Goal: Task Accomplishment & Management: Complete application form

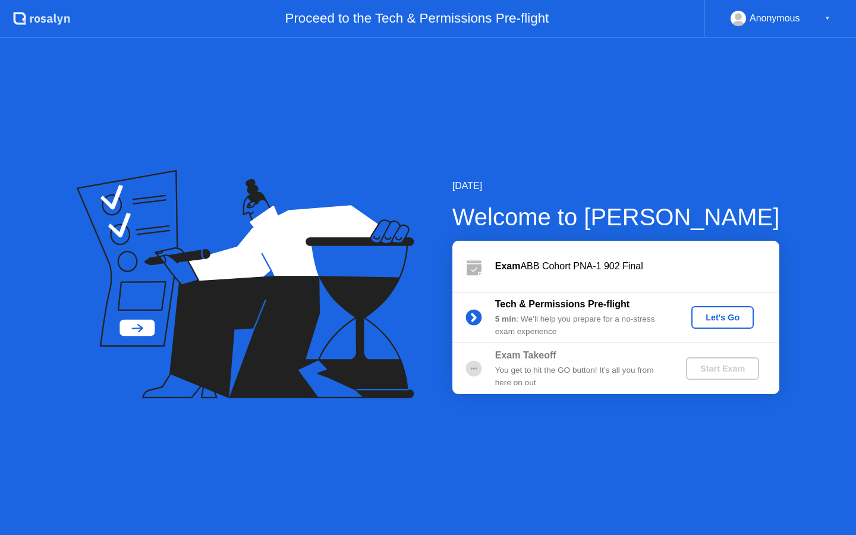
click at [718, 321] on div "Let's Go" at bounding box center [722, 318] width 53 height 10
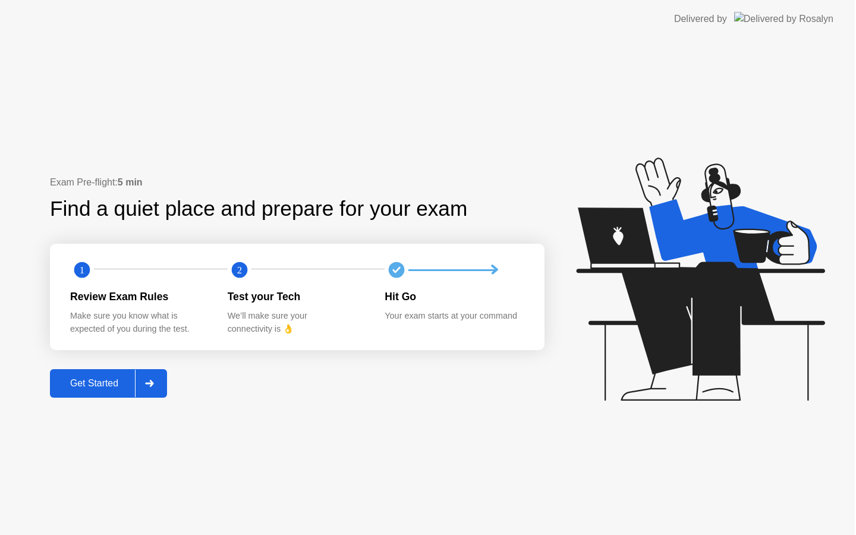
click at [719, 318] on icon at bounding box center [700, 279] width 249 height 243
click at [147, 385] on icon at bounding box center [150, 383] width 9 height 7
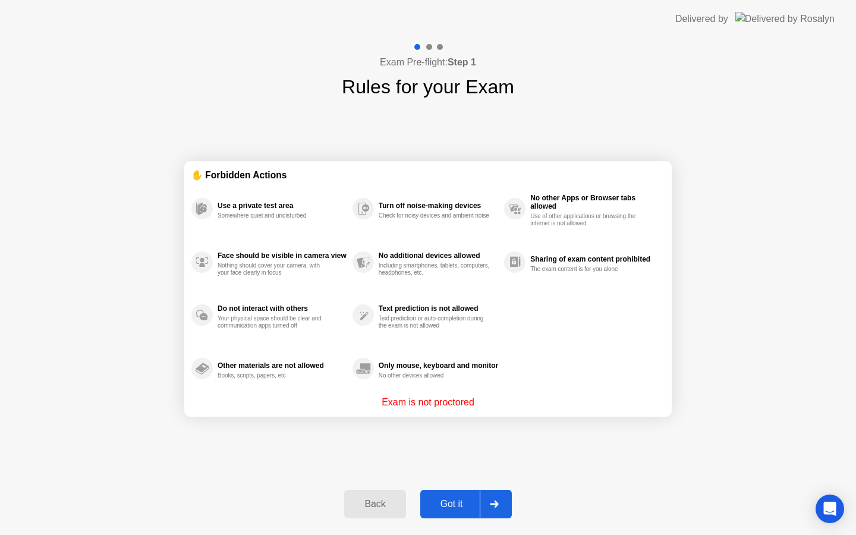
click at [464, 507] on div "Got it" at bounding box center [452, 504] width 56 height 11
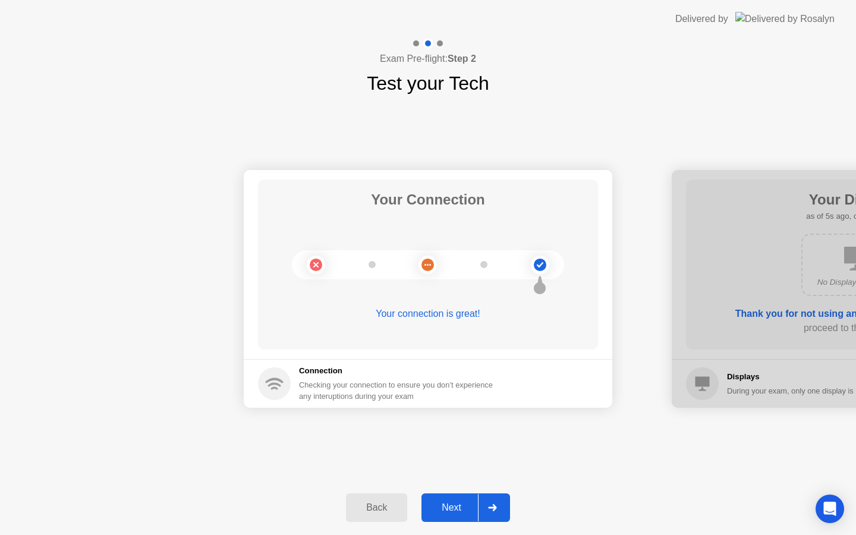
click at [464, 507] on div "Next" at bounding box center [451, 507] width 53 height 11
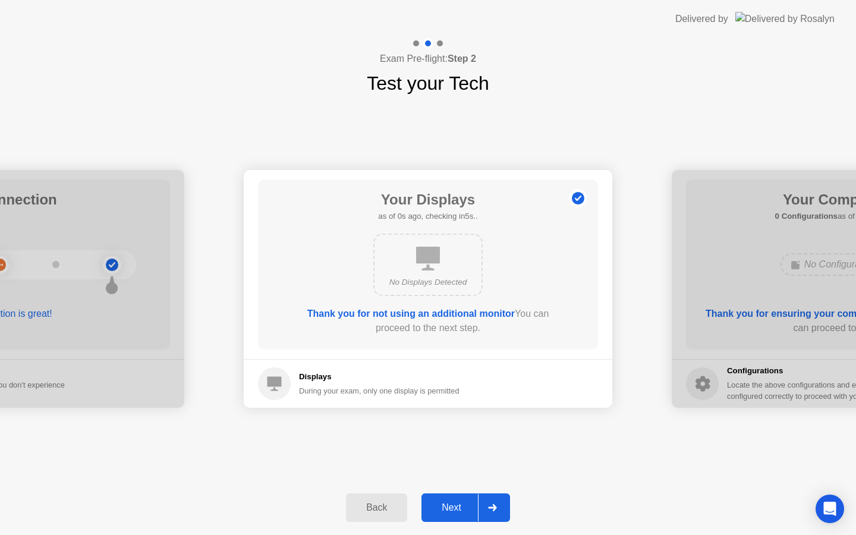
click at [464, 507] on div "Next" at bounding box center [451, 507] width 53 height 11
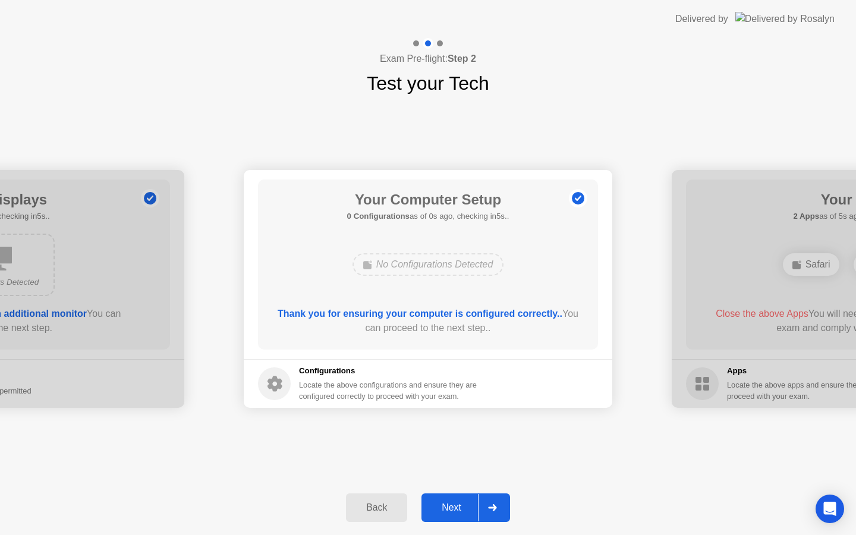
click at [464, 507] on div "Next" at bounding box center [451, 507] width 53 height 11
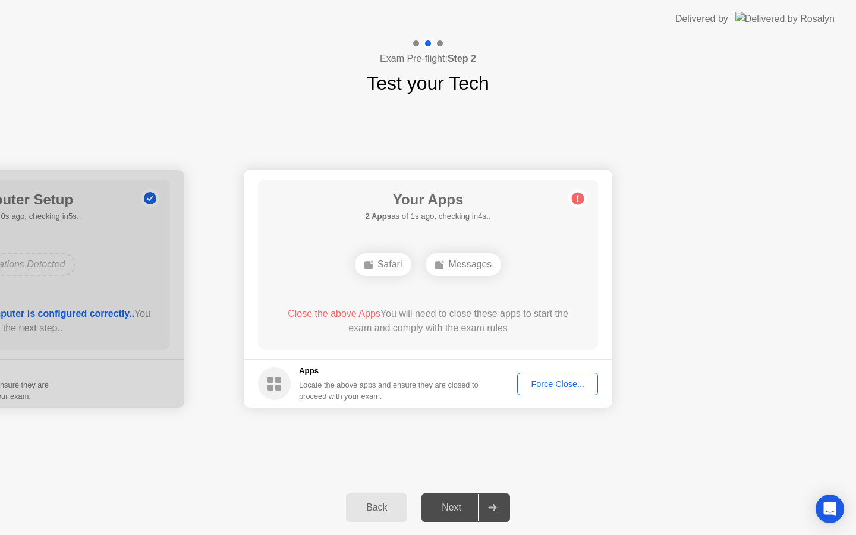
click at [464, 507] on div "Next" at bounding box center [451, 507] width 53 height 11
click at [577, 381] on div "Force Close..." at bounding box center [557, 384] width 73 height 10
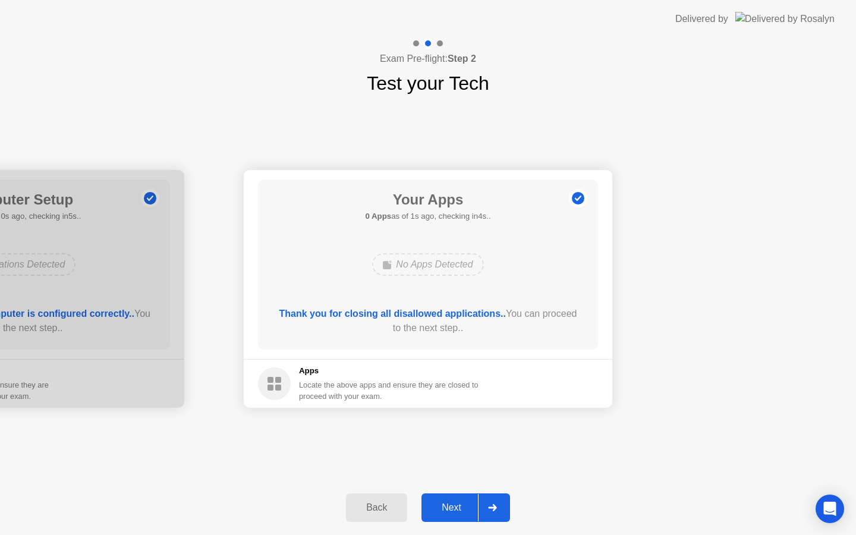
click at [465, 517] on button "Next" at bounding box center [466, 507] width 89 height 29
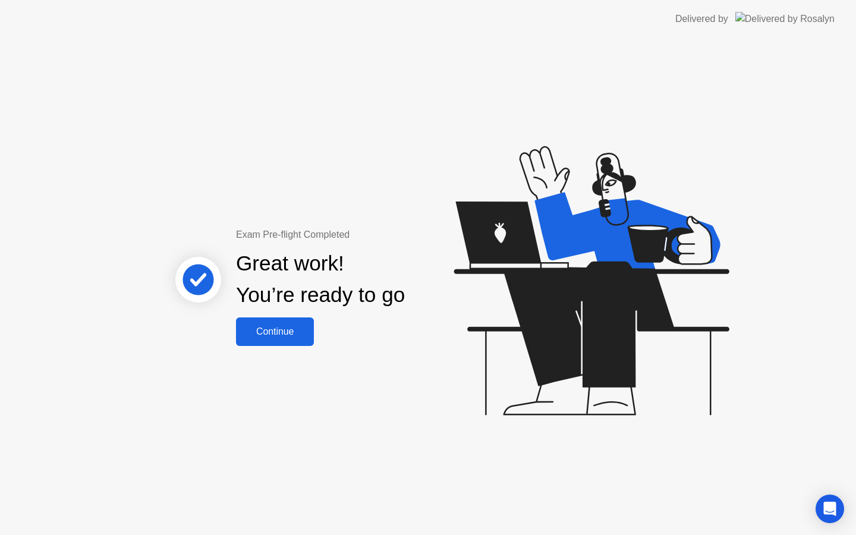
click at [297, 335] on div "Continue" at bounding box center [275, 331] width 71 height 11
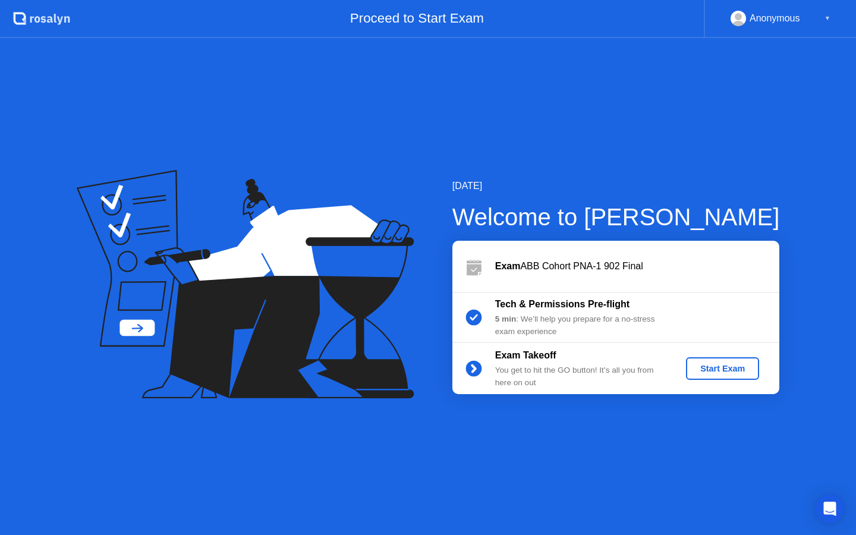
click at [732, 370] on div "Start Exam" at bounding box center [723, 369] width 64 height 10
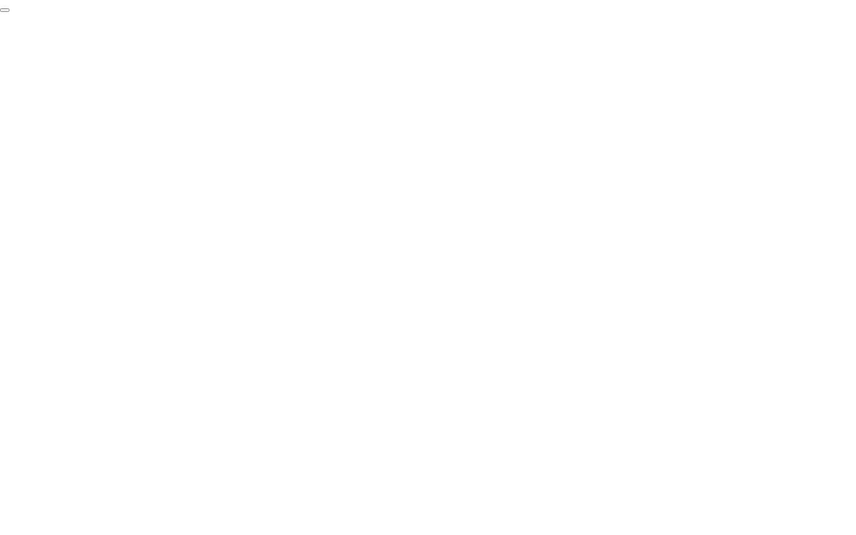
click div "End Proctoring Session"
